Goal: Task Accomplishment & Management: Use online tool/utility

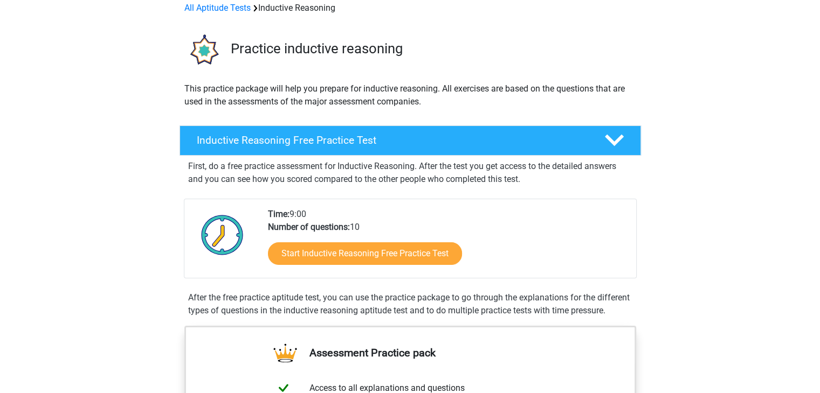
scroll to position [108, 0]
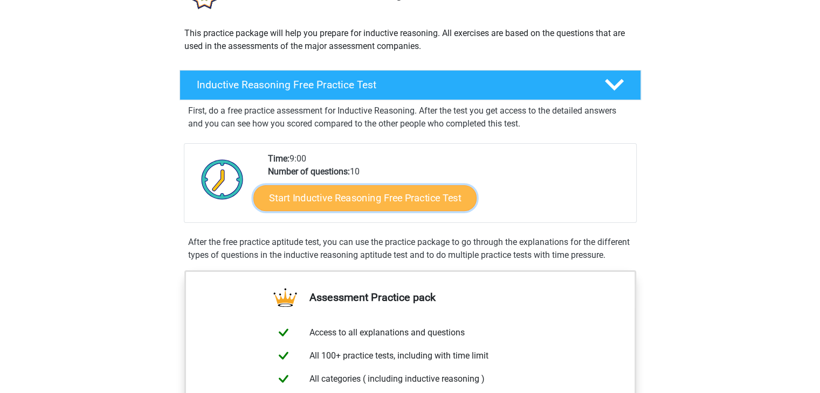
click at [345, 202] on link "Start Inductive Reasoning Free Practice Test" at bounding box center [364, 198] width 223 height 26
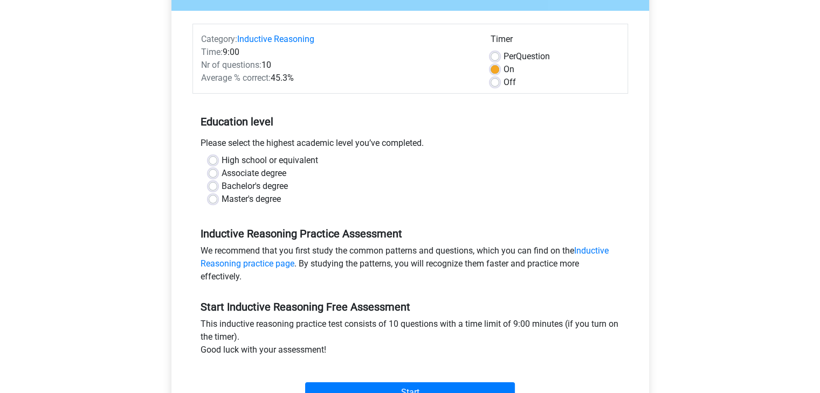
scroll to position [216, 0]
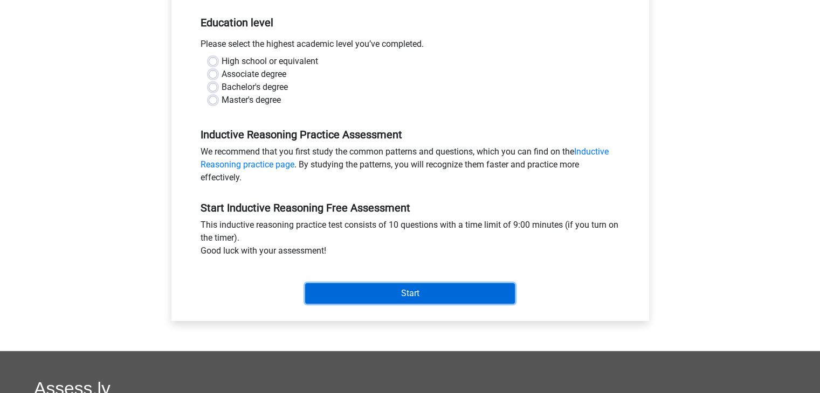
click at [399, 295] on input "Start" at bounding box center [410, 293] width 210 height 20
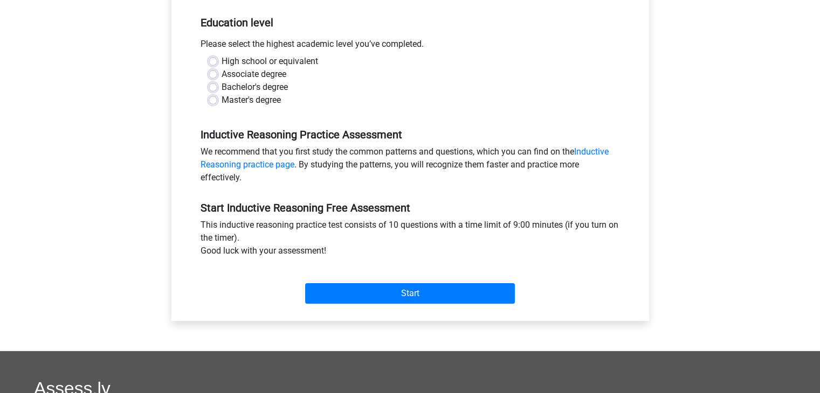
click at [266, 62] on label "High school or equivalent" at bounding box center [270, 61] width 96 height 13
click at [217, 62] on input "High school or equivalent" at bounding box center [213, 60] width 9 height 11
radio input "true"
click at [276, 92] on label "Bachelor's degree" at bounding box center [255, 87] width 66 height 13
click at [217, 92] on input "Bachelor's degree" at bounding box center [213, 86] width 9 height 11
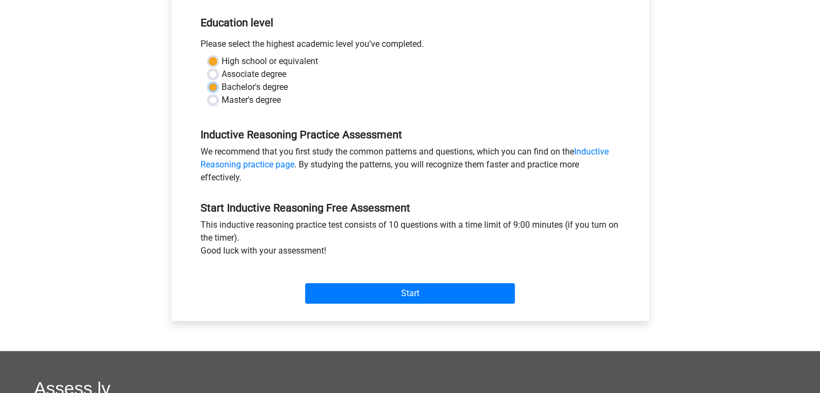
radio input "true"
click at [399, 307] on div "Start" at bounding box center [409, 285] width 435 height 46
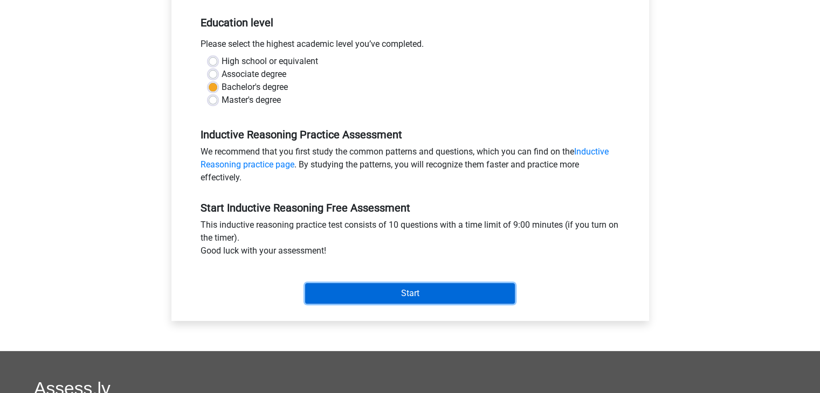
click at [404, 293] on input "Start" at bounding box center [410, 293] width 210 height 20
